Goal: Information Seeking & Learning: Understand process/instructions

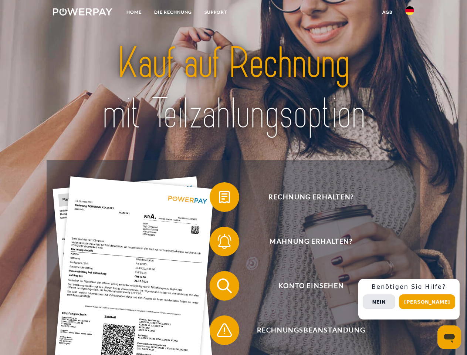
click at [82, 13] on img at bounding box center [83, 11] width 60 height 7
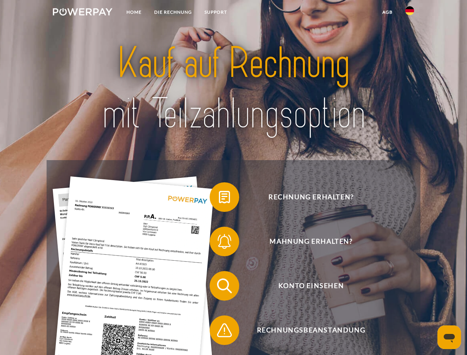
click at [409, 13] on img at bounding box center [409, 10] width 9 height 9
click at [387, 12] on link "agb" at bounding box center [387, 12] width 23 height 13
click at [219, 198] on span at bounding box center [213, 197] width 37 height 37
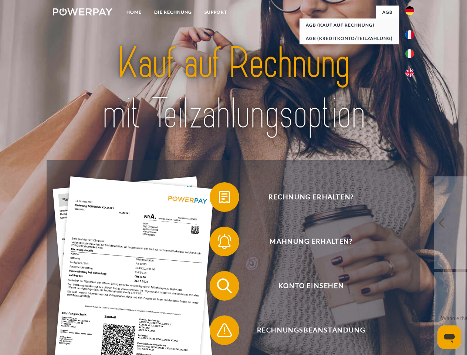
click at [219, 243] on span at bounding box center [213, 241] width 37 height 37
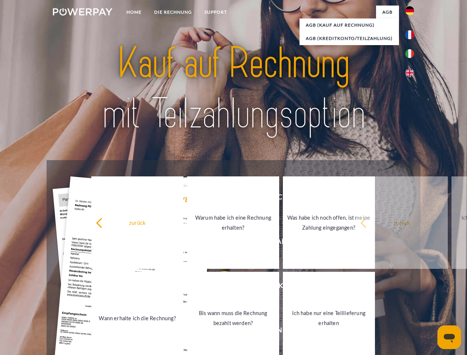
click at [219, 287] on link "Bis wann muss die Rechnung bezahlt werden?" at bounding box center [233, 318] width 92 height 92
click at [219, 332] on span at bounding box center [213, 330] width 37 height 37
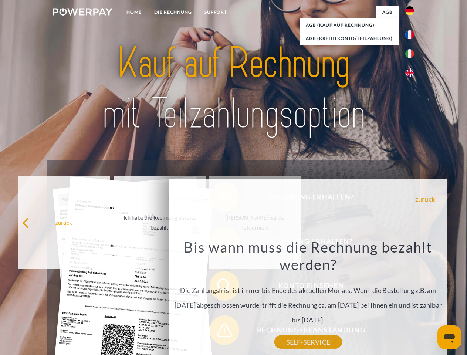
click at [411, 299] on div "Rechnung erhalten? Mahnung erhalten? Konto einsehen" at bounding box center [233, 308] width 373 height 296
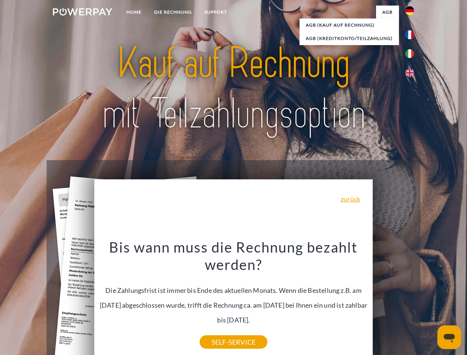
click at [393, 300] on span "Konto einsehen" at bounding box center [310, 286] width 181 height 30
click at [429, 302] on header "Home DIE RECHNUNG SUPPORT" at bounding box center [233, 255] width 467 height 510
